Goal: Task Accomplishment & Management: Manage account settings

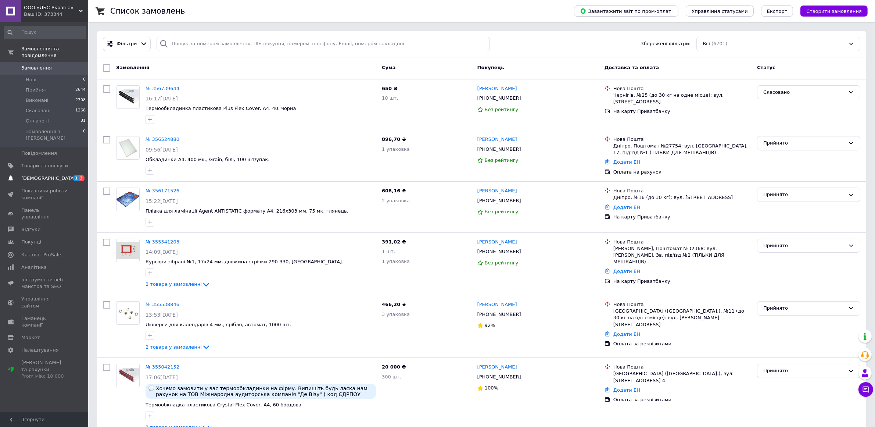
click at [50, 175] on span "[DEMOGRAPHIC_DATA]" at bounding box center [44, 178] width 47 height 7
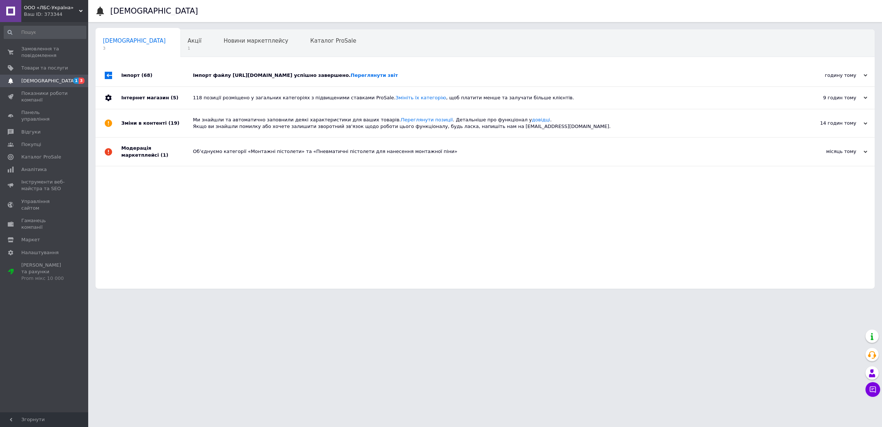
click at [307, 72] on div "Імпорт файлу [URL][DOMAIN_NAME] успішно завершено. Переглянути звіт" at bounding box center [493, 75] width 601 height 22
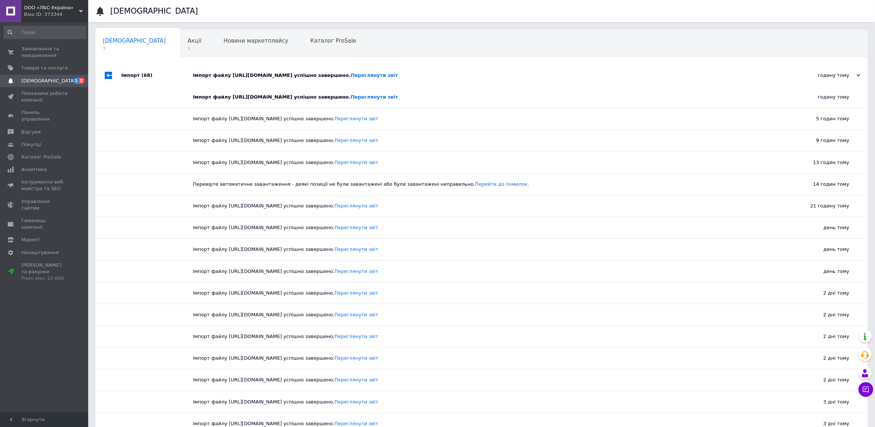
click at [307, 72] on div "Імпорт файлу [URL][DOMAIN_NAME] успішно завершено. Переглянути звіт" at bounding box center [490, 75] width 594 height 22
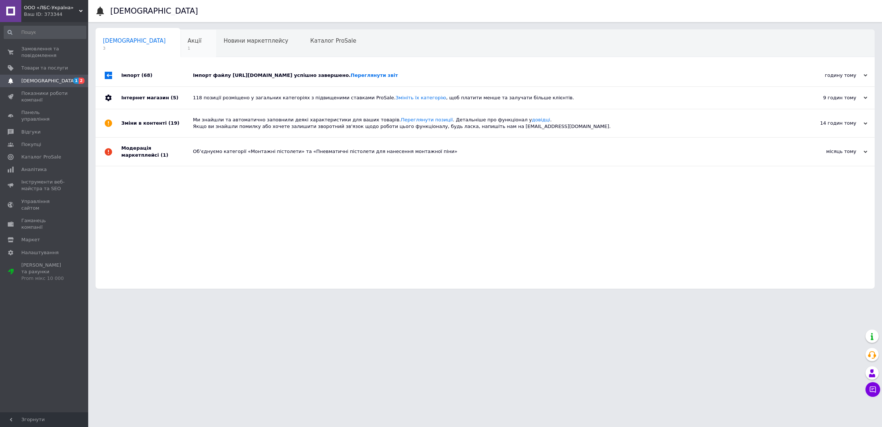
click at [188, 43] on span "Акції" at bounding box center [195, 40] width 14 height 7
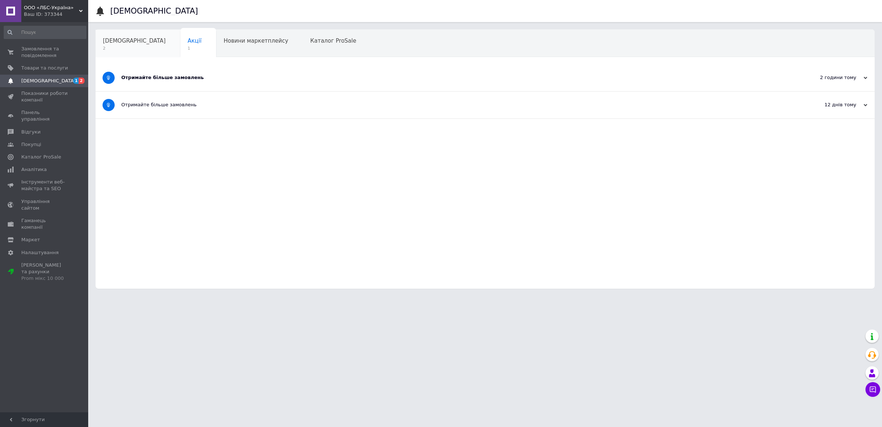
click at [118, 43] on span "[DEMOGRAPHIC_DATA]" at bounding box center [134, 40] width 63 height 7
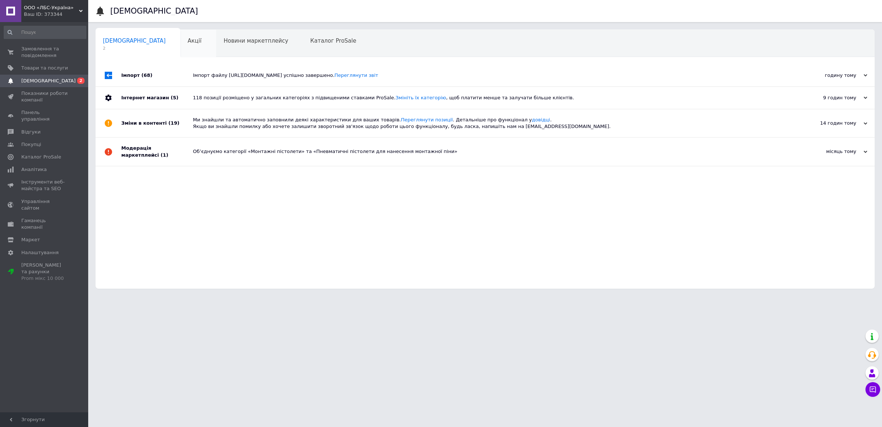
click at [180, 49] on div "Акції" at bounding box center [198, 44] width 36 height 28
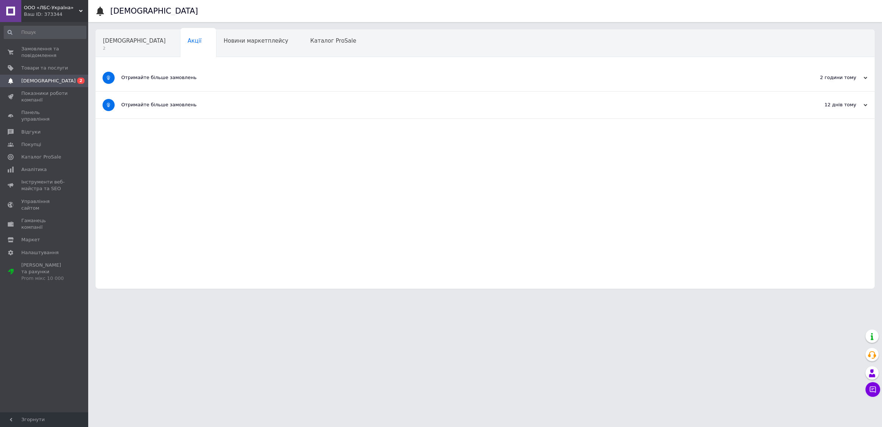
click at [183, 72] on div "Отримайте більше замовлень" at bounding box center [457, 77] width 673 height 27
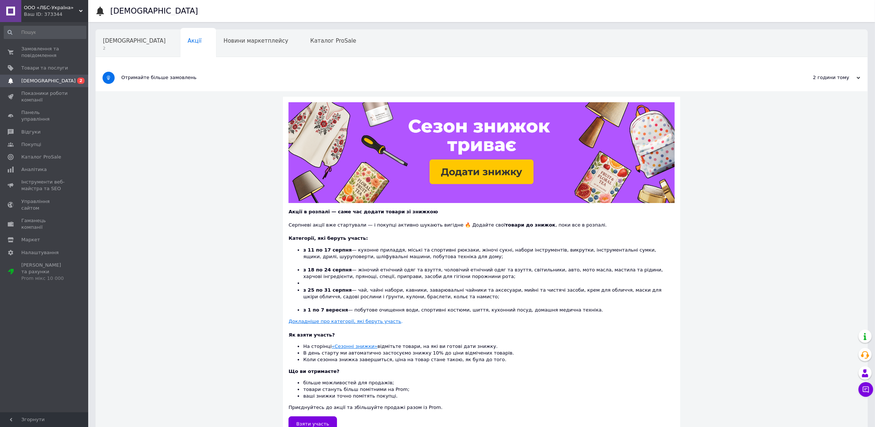
click at [49, 80] on span "[DEMOGRAPHIC_DATA]" at bounding box center [44, 81] width 47 height 7
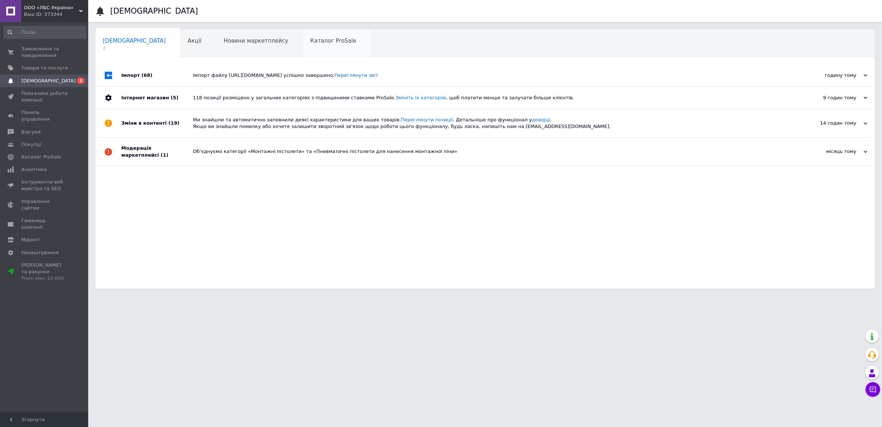
click at [310, 37] on span "Каталог ProSale" at bounding box center [333, 40] width 46 height 7
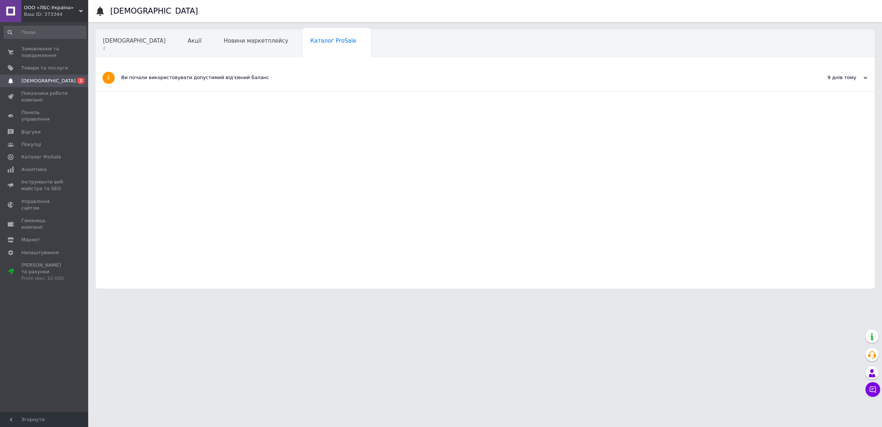
click at [176, 58] on div "Навчання та заходи" at bounding box center [136, 72] width 80 height 28
click at [28, 60] on link "Замовлення та повідомлення 0 0" at bounding box center [45, 52] width 90 height 19
